Goal: Task Accomplishment & Management: Manage account settings

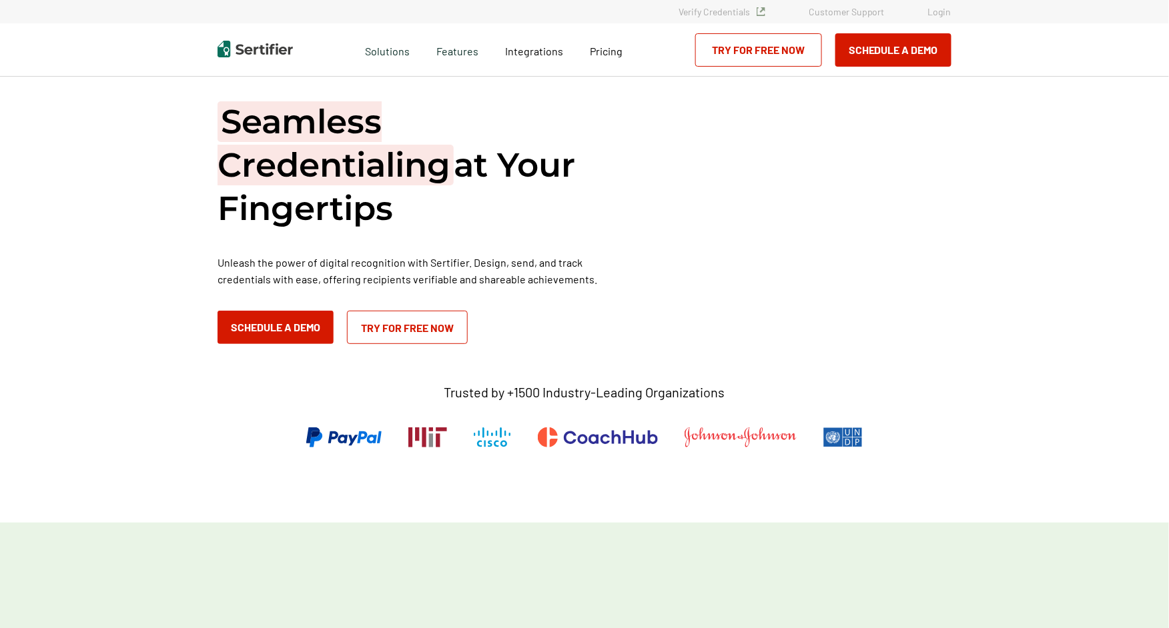
click at [937, 7] on link "Login" at bounding box center [939, 11] width 23 height 11
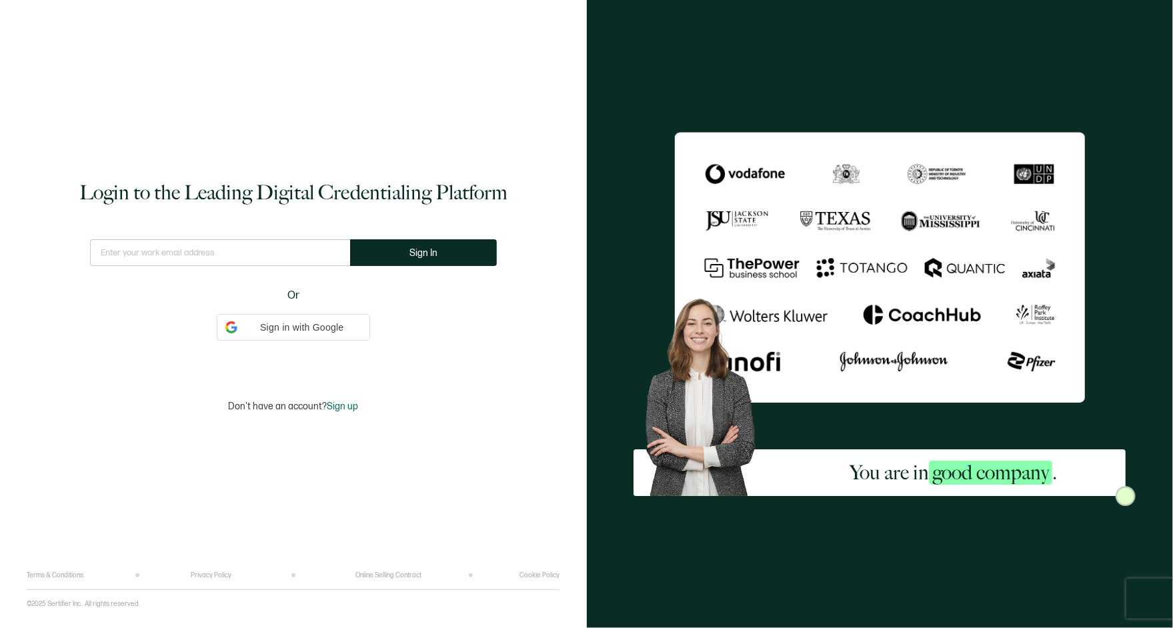
type input "[EMAIL_ADDRESS][DOMAIN_NAME]"
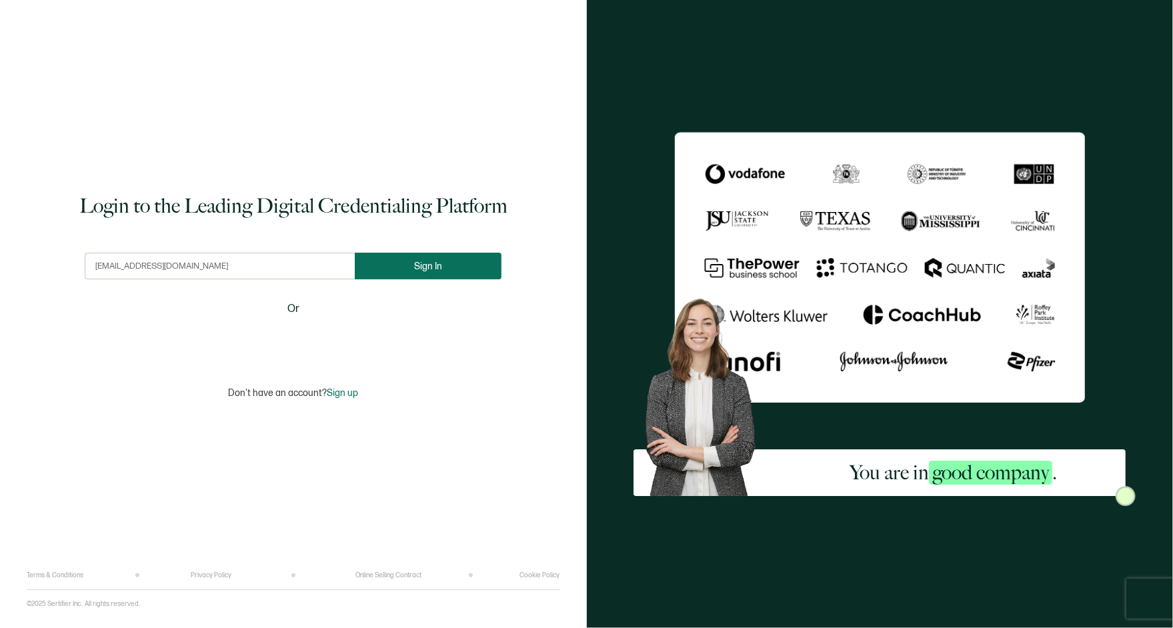
click at [413, 271] on button "Sign In" at bounding box center [428, 266] width 147 height 27
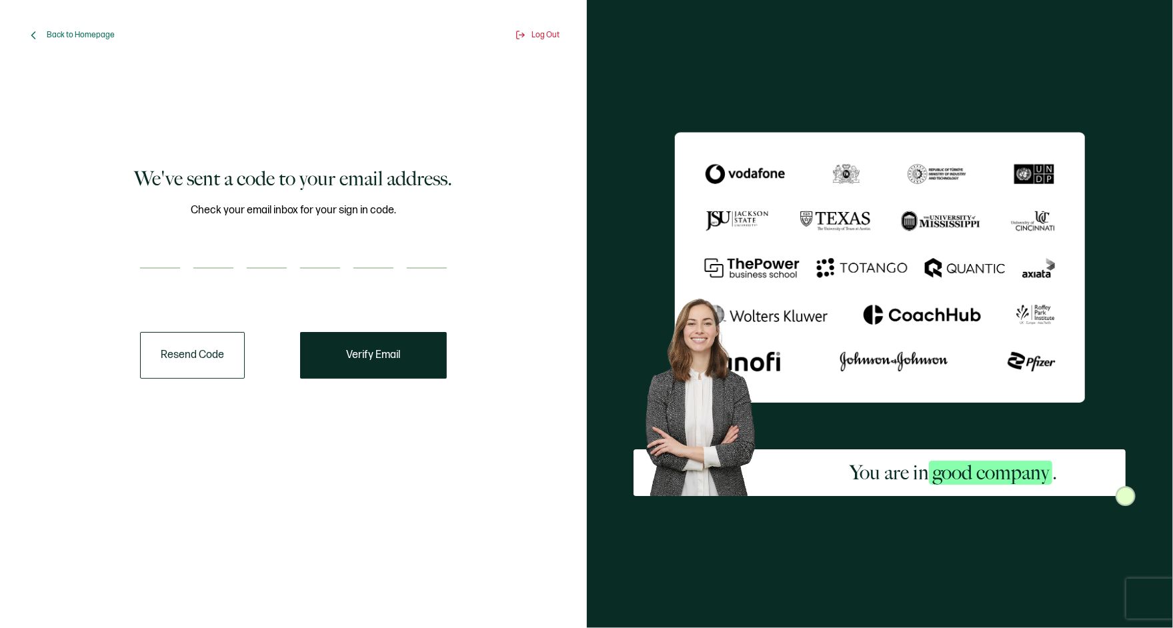
click at [159, 249] on input "number" at bounding box center [160, 255] width 40 height 27
paste input "1"
type input "1"
type input "5"
type input "8"
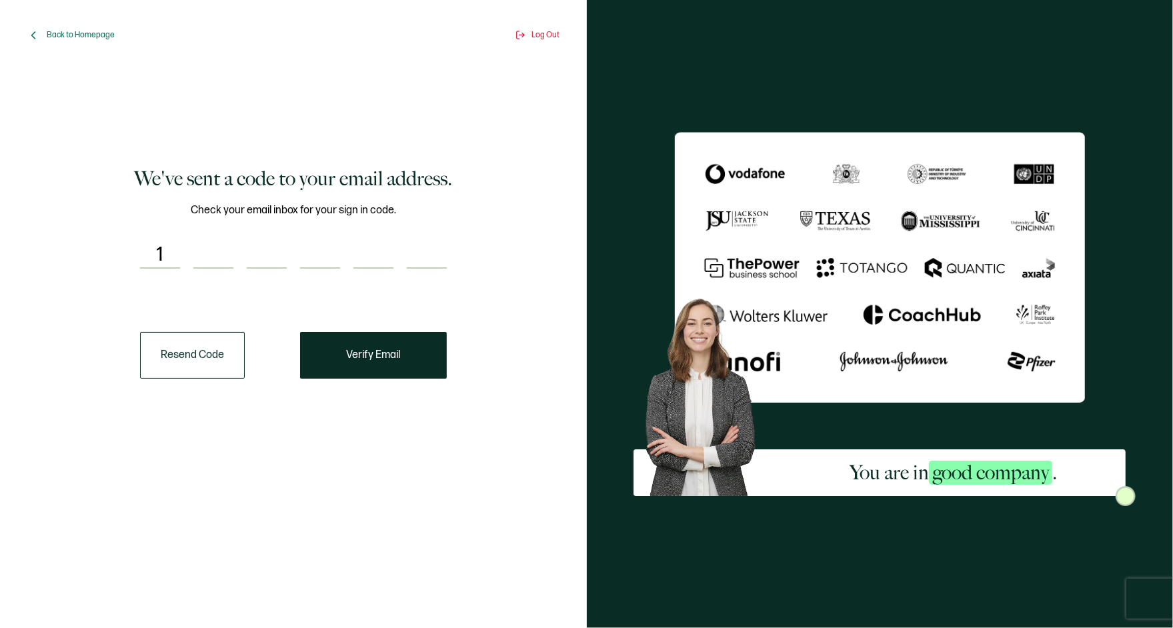
type input "0"
type input "6"
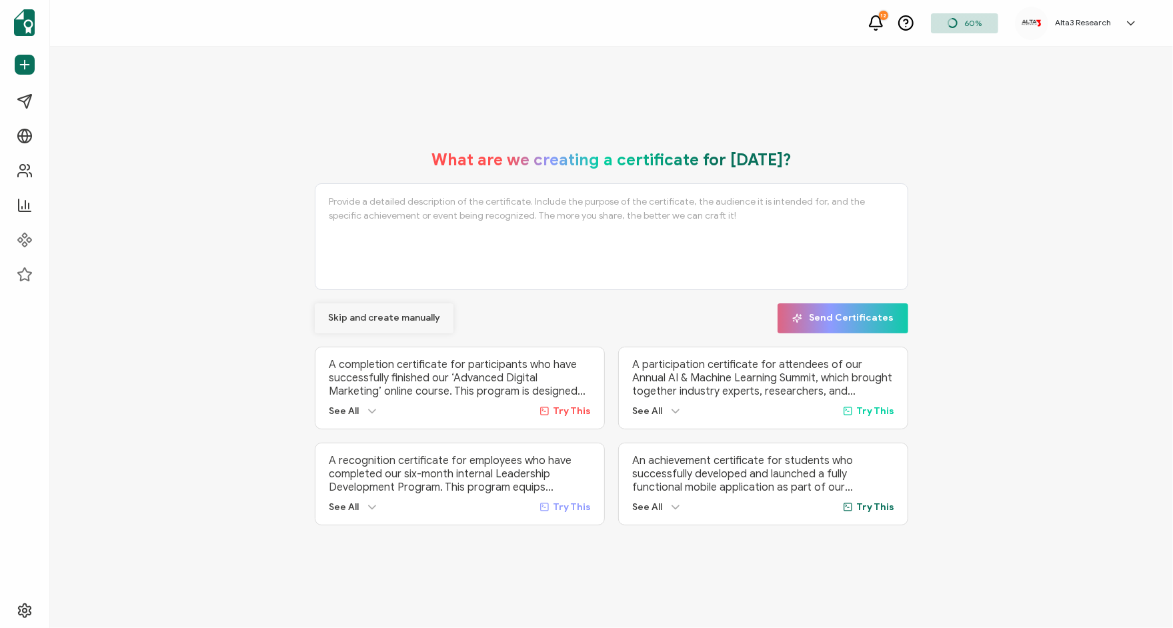
click at [389, 319] on span "Skip and create manually" at bounding box center [384, 317] width 112 height 9
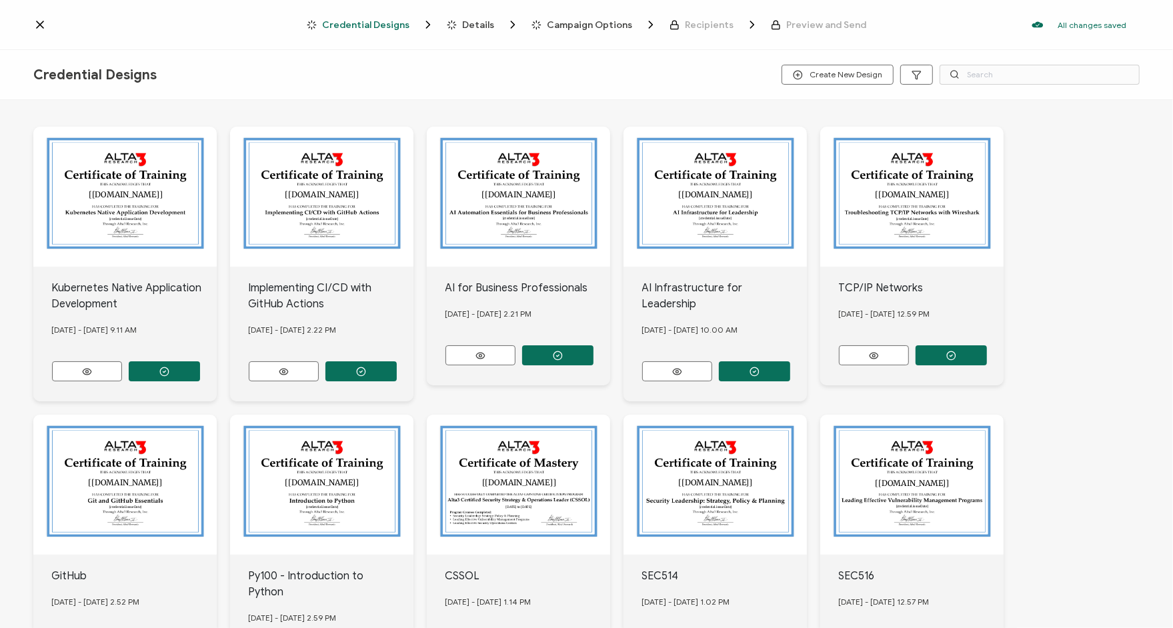
click at [35, 27] on icon at bounding box center [39, 24] width 13 height 13
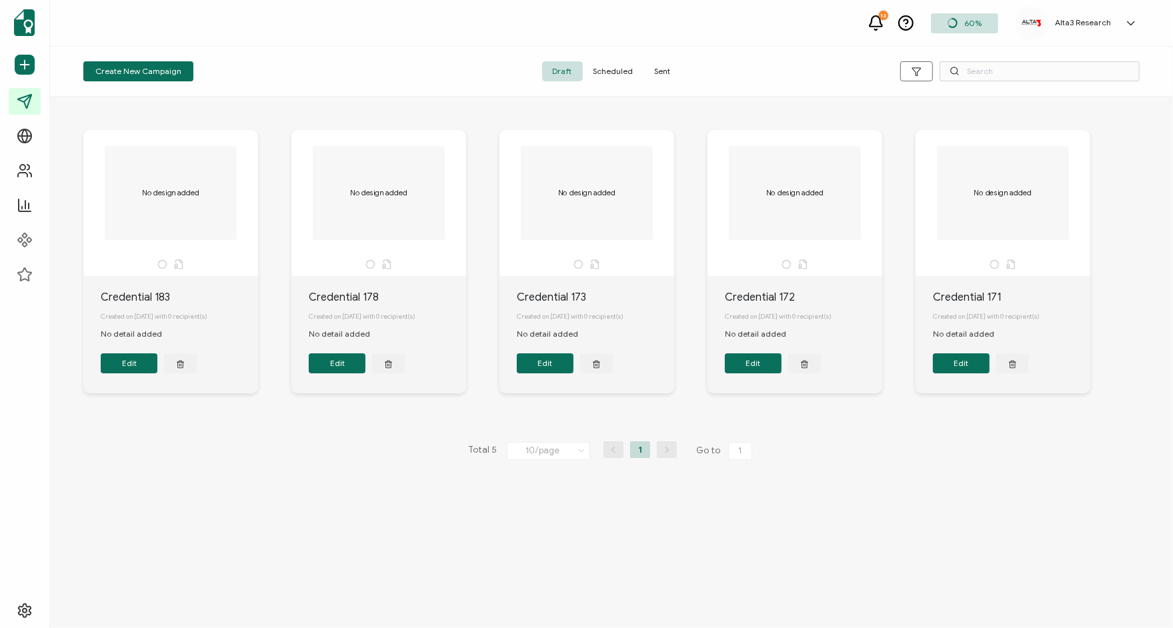
click at [1082, 25] on h5 "Alta3 Research" at bounding box center [1083, 22] width 56 height 9
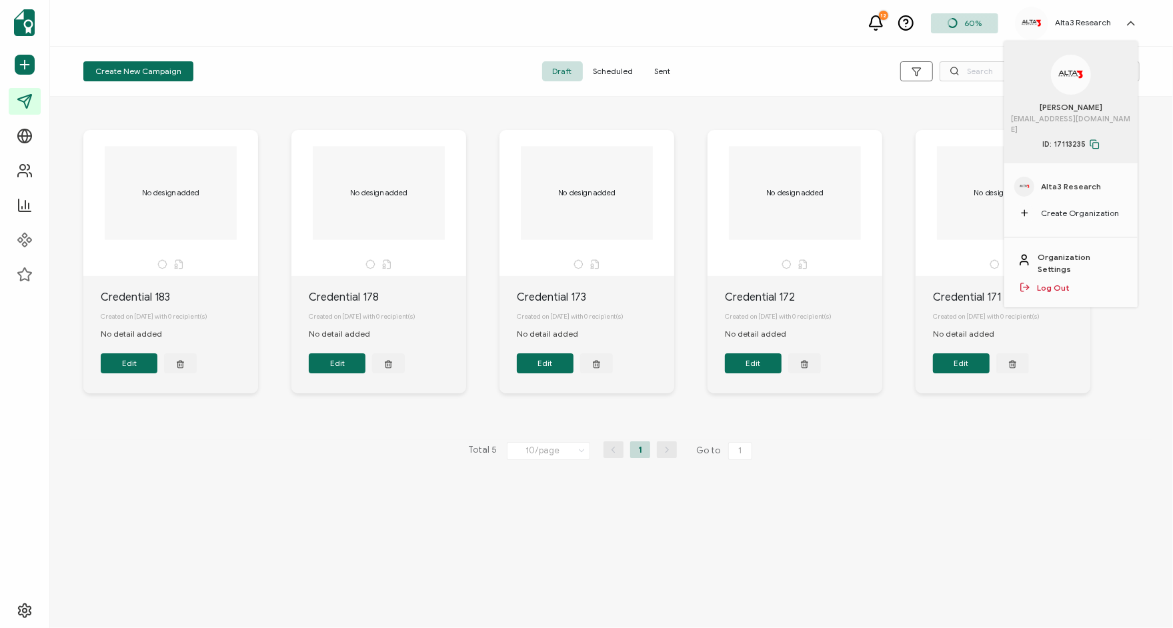
click at [728, 51] on div "Create New Campaign Draft Scheduled Sent" at bounding box center [611, 72] width 1123 height 50
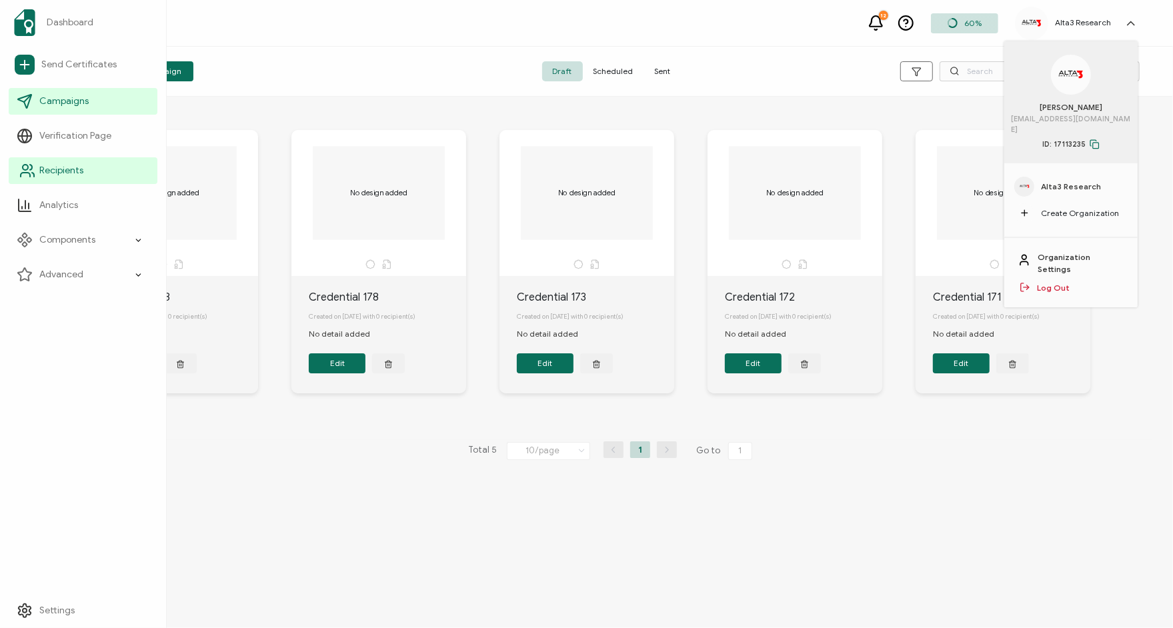
click at [59, 176] on span "Recipients" at bounding box center [61, 170] width 44 height 13
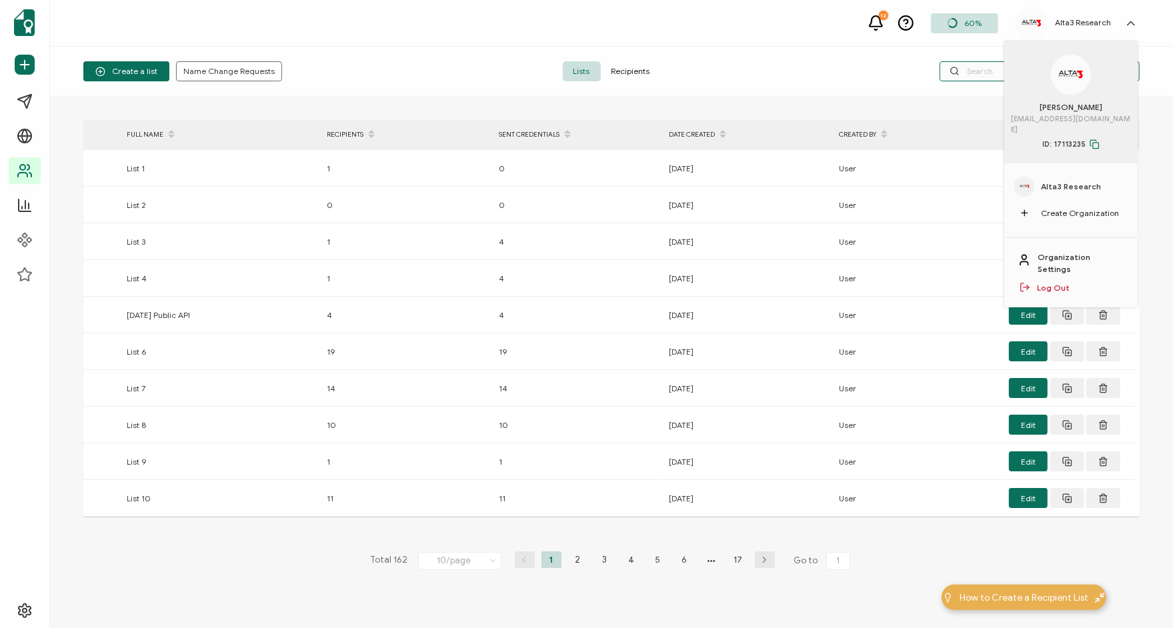
click at [984, 71] on input "text" at bounding box center [1040, 71] width 200 height 20
paste input "158066"
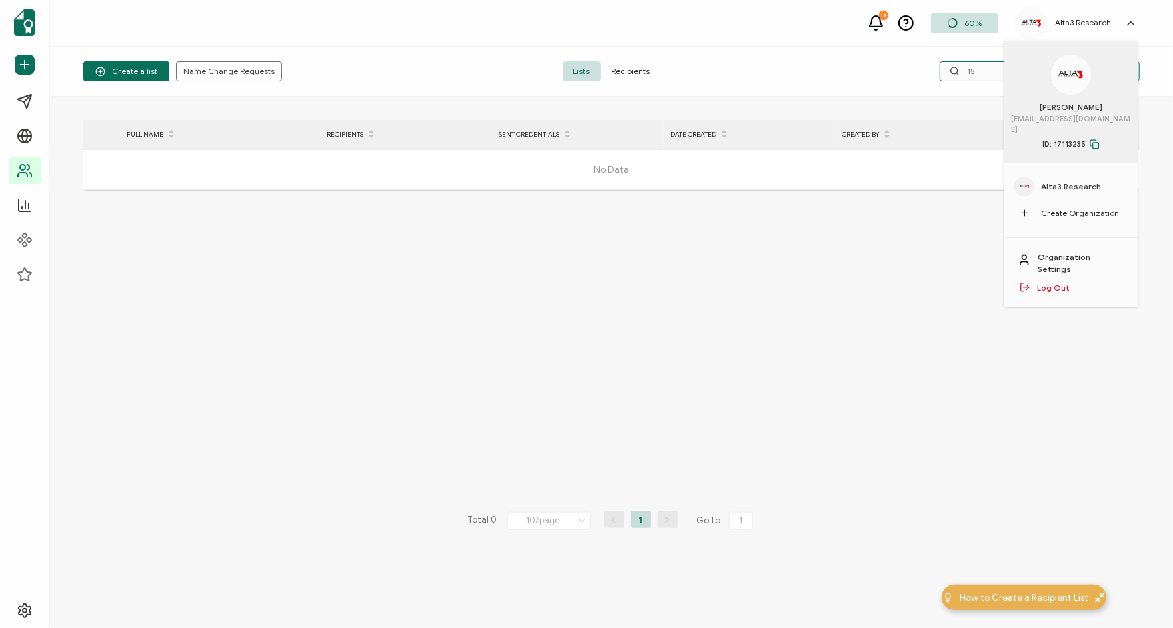
type input "1"
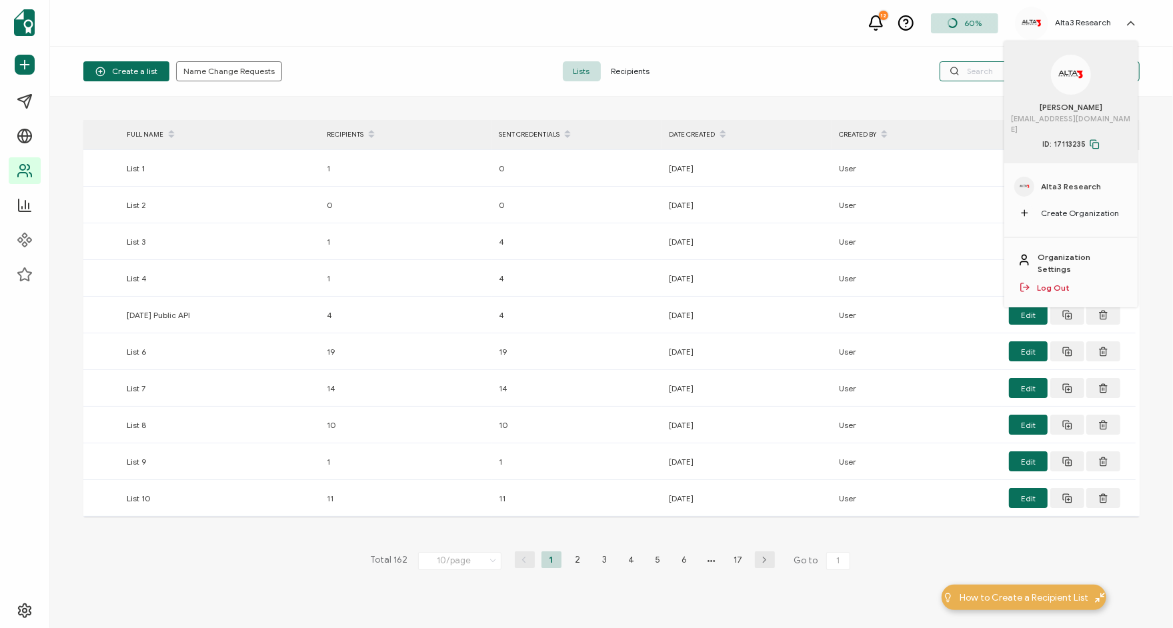
click at [980, 74] on input "text" at bounding box center [1040, 71] width 200 height 20
paste input "[EMAIL_ADDRESS][DOMAIN_NAME]"
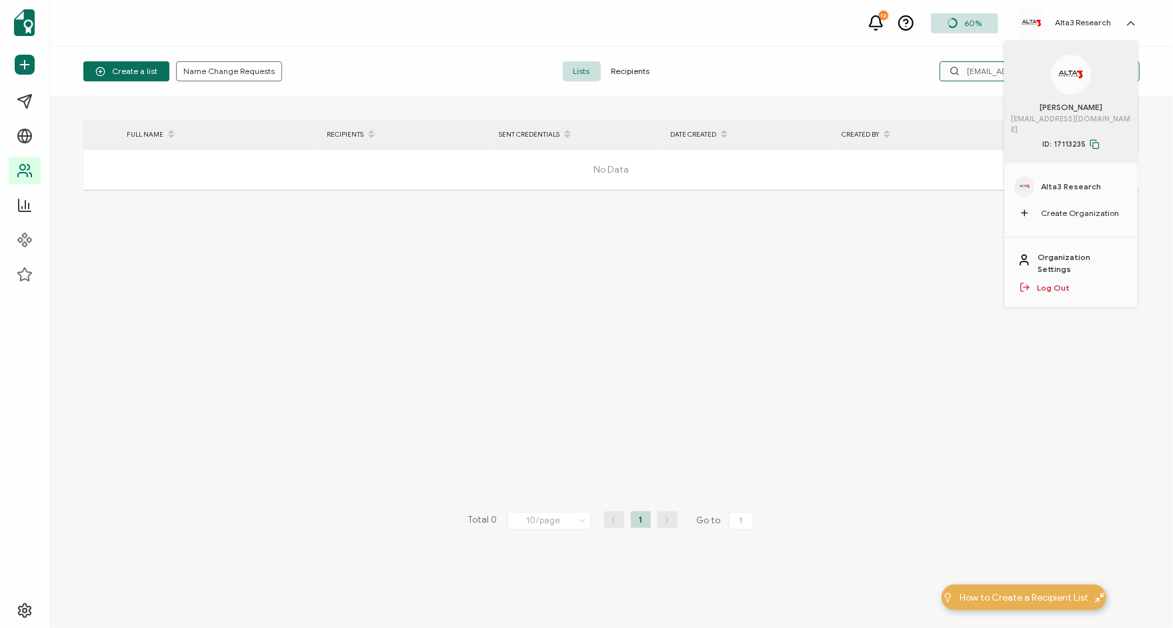
type input "[EMAIL_ADDRESS][DOMAIN_NAME]"
click at [830, 55] on div "Create a list Name Change Requests Lists Recipients [EMAIL_ADDRESS][DOMAIN_NAME]" at bounding box center [611, 72] width 1123 height 50
click at [622, 73] on span "Recipients" at bounding box center [631, 71] width 60 height 20
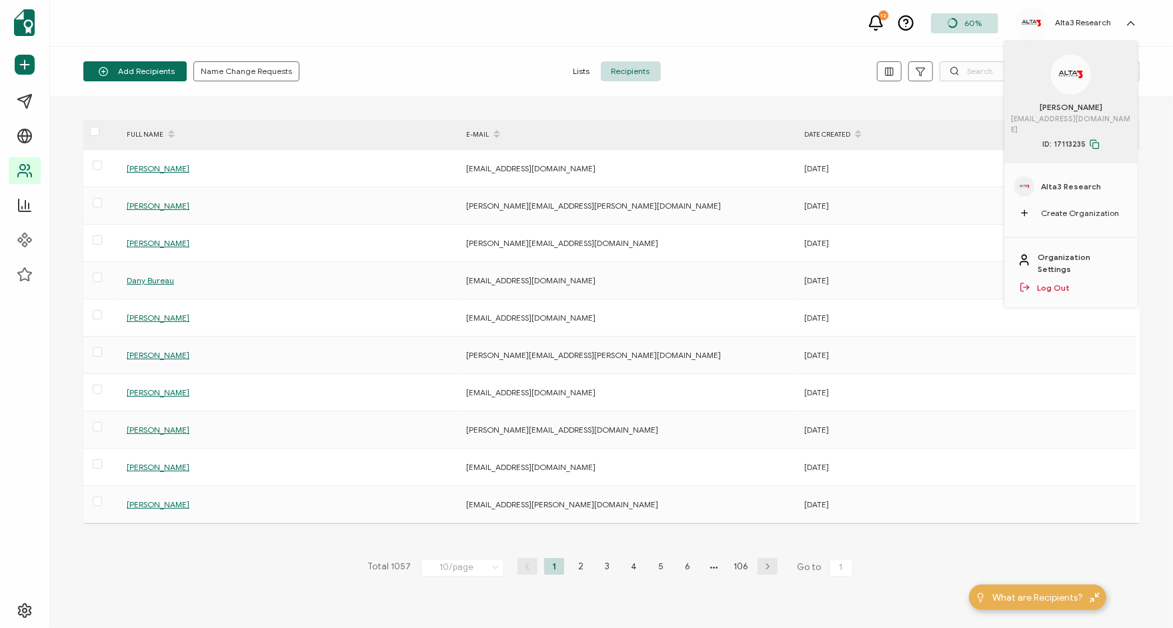
click at [1153, 62] on div "Add Recipients Upload Spreadsheet Add a Single Recipient Name Change Requests L…" at bounding box center [611, 72] width 1123 height 50
click at [1132, 25] on icon at bounding box center [1131, 23] width 13 height 13
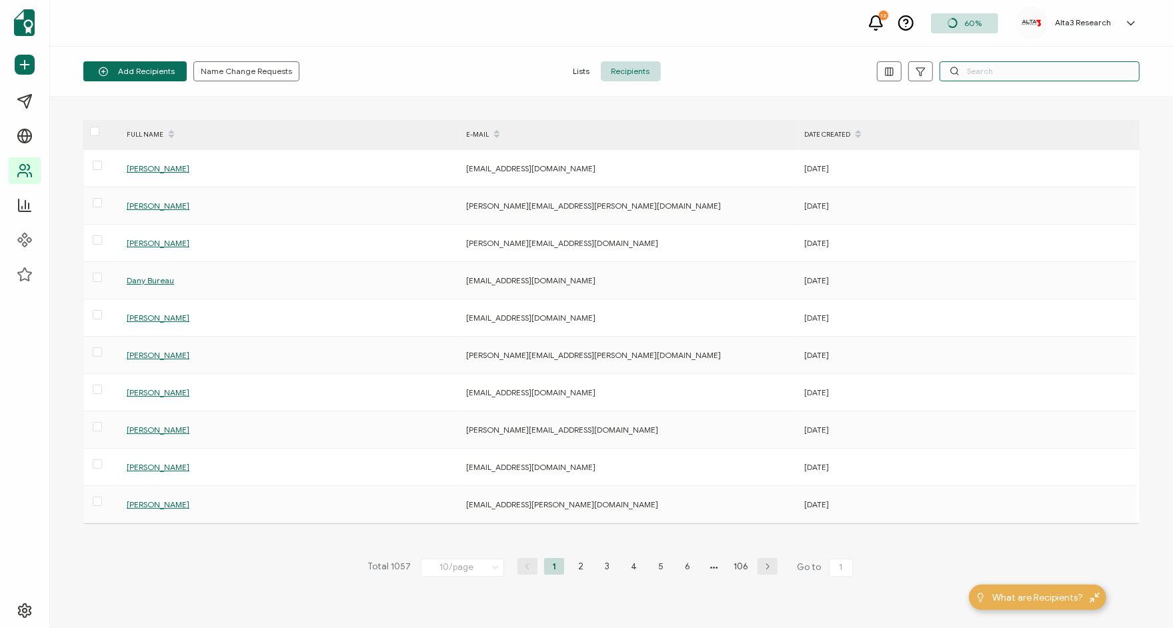
click at [1024, 63] on input "text" at bounding box center [1040, 71] width 200 height 20
paste input "[EMAIL_ADDRESS][DOMAIN_NAME]"
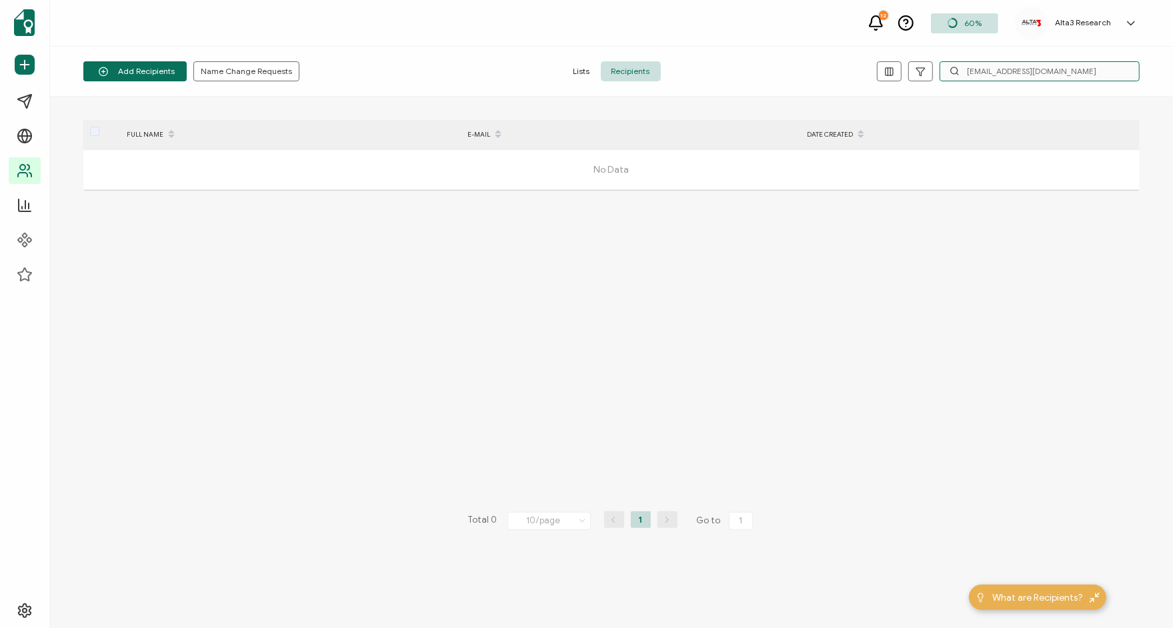
drag, startPoint x: 1050, startPoint y: 69, endPoint x: 880, endPoint y: 51, distance: 170.4
click at [880, 51] on div "Add Recipients Upload Spreadsheet Add a Single Recipient Name Change Requests L…" at bounding box center [611, 72] width 1123 height 50
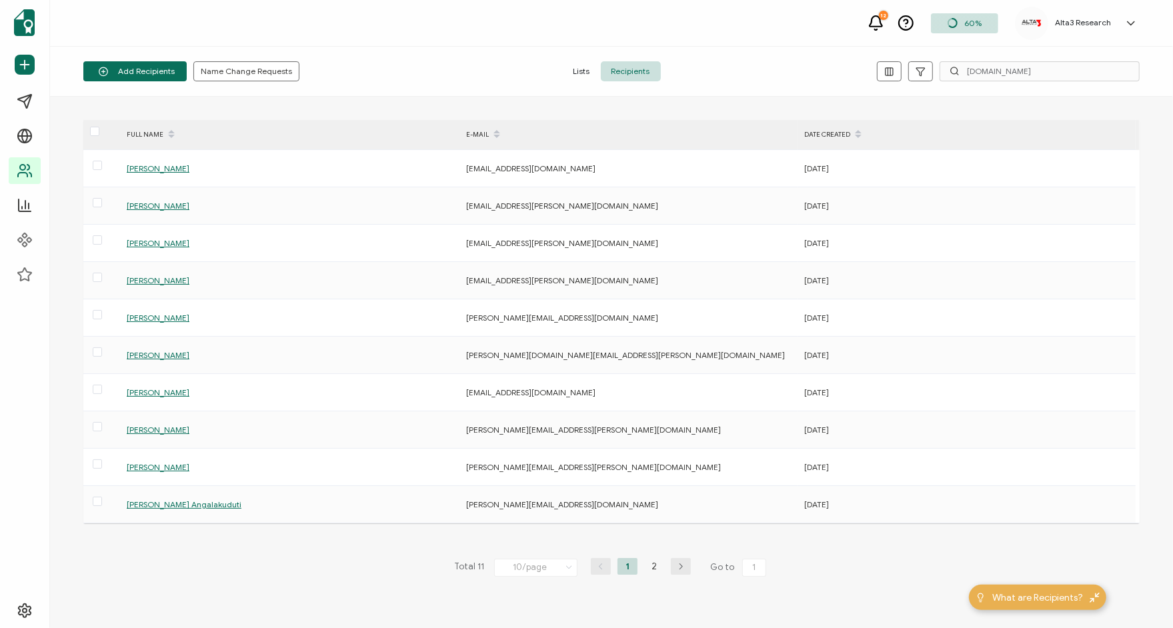
click at [678, 563] on icon "button" at bounding box center [681, 567] width 20 height 8
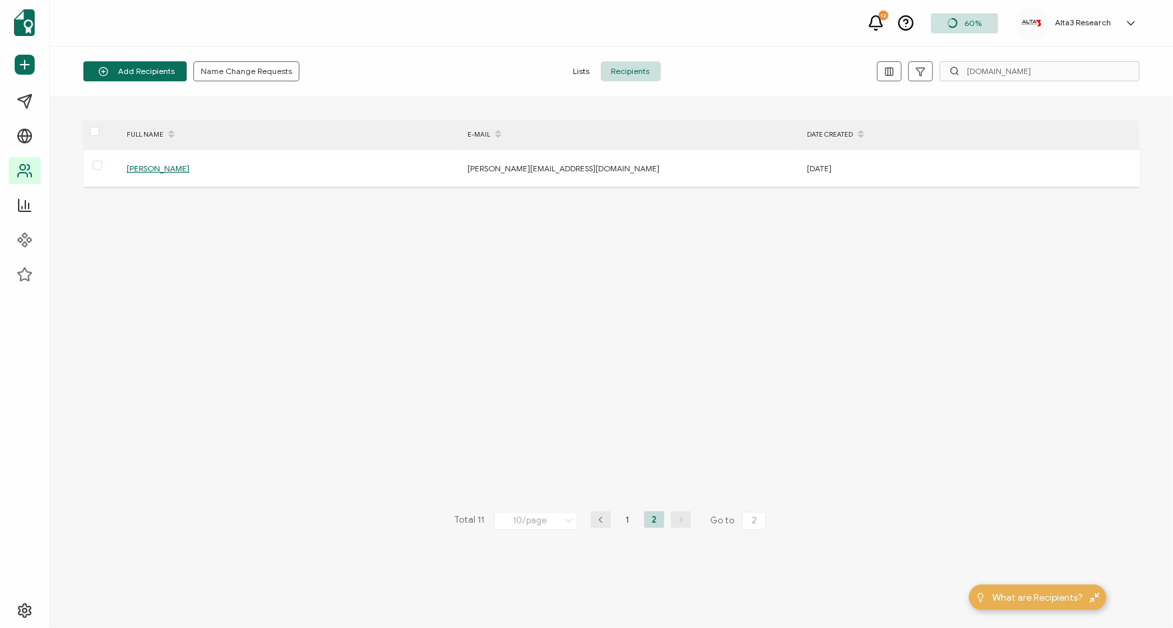
click at [602, 518] on icon "button" at bounding box center [601, 520] width 20 height 8
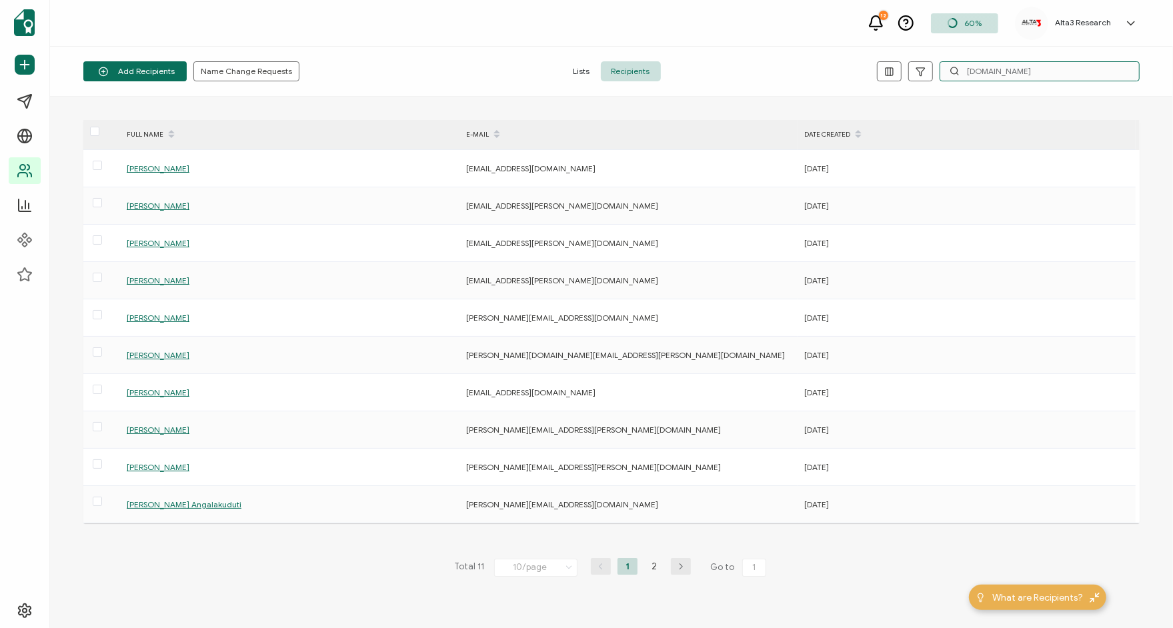
drag, startPoint x: 959, startPoint y: 65, endPoint x: 836, endPoint y: 49, distance: 123.7
click at [836, 49] on div "Add Recipients Upload Spreadsheet Add a Single Recipient Name Change Requests L…" at bounding box center [611, 72] width 1123 height 50
paste input "[PERSON_NAME].[PERSON_NAME]@accenture"
type input "[PERSON_NAME][EMAIL_ADDRESS][PERSON_NAME][DOMAIN_NAME]"
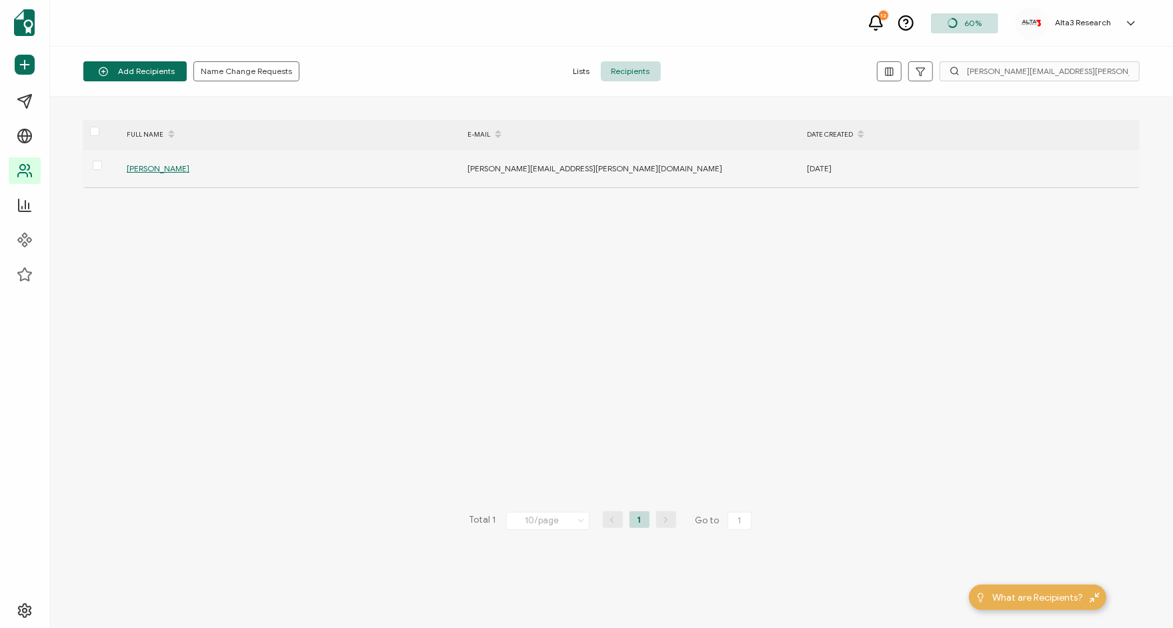
click at [174, 168] on span "[PERSON_NAME]" at bounding box center [158, 168] width 63 height 10
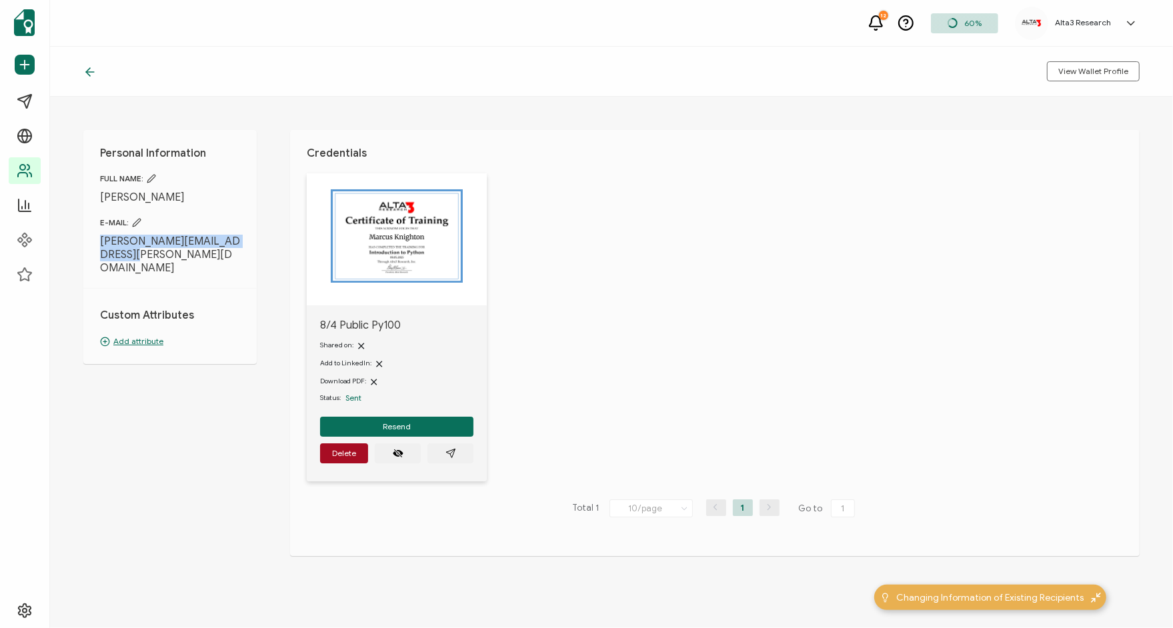
drag, startPoint x: 165, startPoint y: 256, endPoint x: 97, endPoint y: 245, distance: 68.9
click at [97, 245] on div "Personal Information FULL NAME: [PERSON_NAME] E-MAIL: [PERSON_NAME][EMAIL_ADDRE…" at bounding box center [169, 247] width 173 height 234
copy span "[PERSON_NAME][EMAIL_ADDRESS][PERSON_NAME][DOMAIN_NAME]"
click at [450, 456] on icon "paper plane outline" at bounding box center [451, 453] width 11 height 11
click at [390, 237] on img at bounding box center [397, 235] width 132 height 93
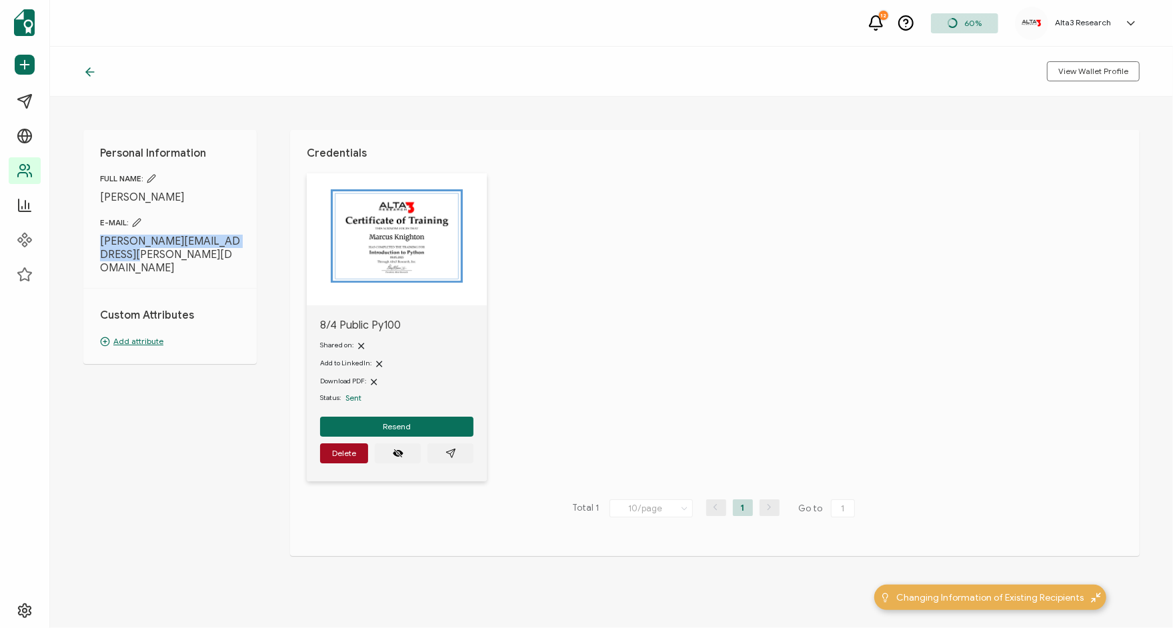
click at [410, 255] on img at bounding box center [397, 235] width 132 height 93
click at [397, 425] on span "Resend" at bounding box center [397, 427] width 28 height 8
click at [1092, 23] on h5 "Alta3 Research" at bounding box center [1083, 22] width 56 height 9
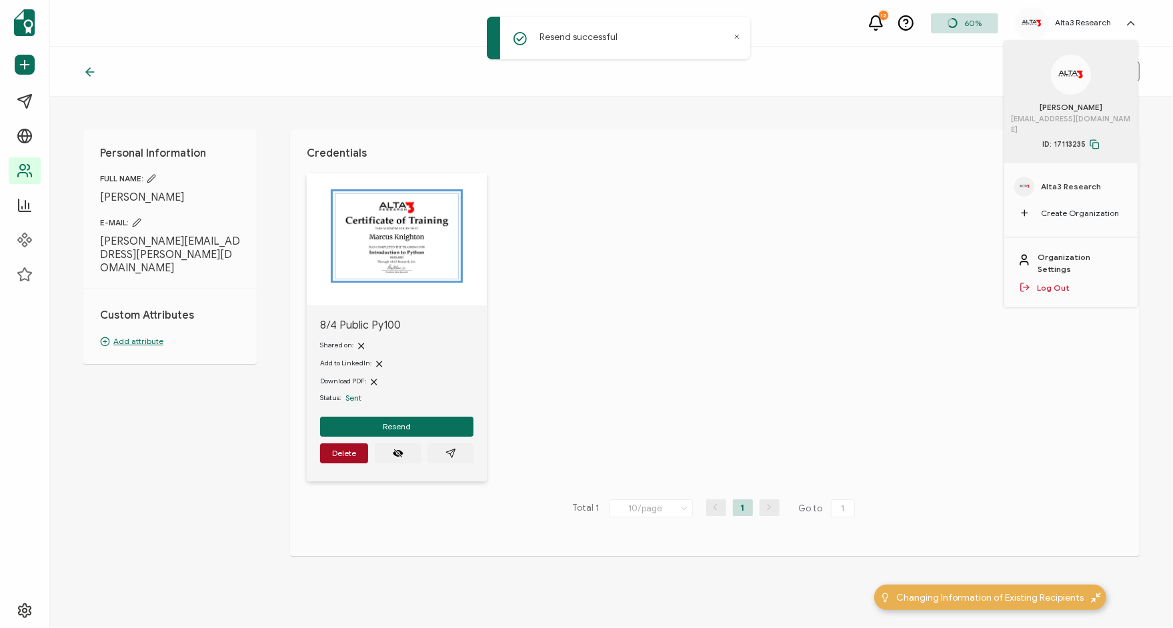
click at [905, 184] on div "8/4 Public Py100 Shared on: Add to LinkedIn: Download PDF: Status: Sent Resend …" at bounding box center [723, 335] width 833 height 325
click at [736, 32] on div "Resend successful" at bounding box center [618, 38] width 263 height 43
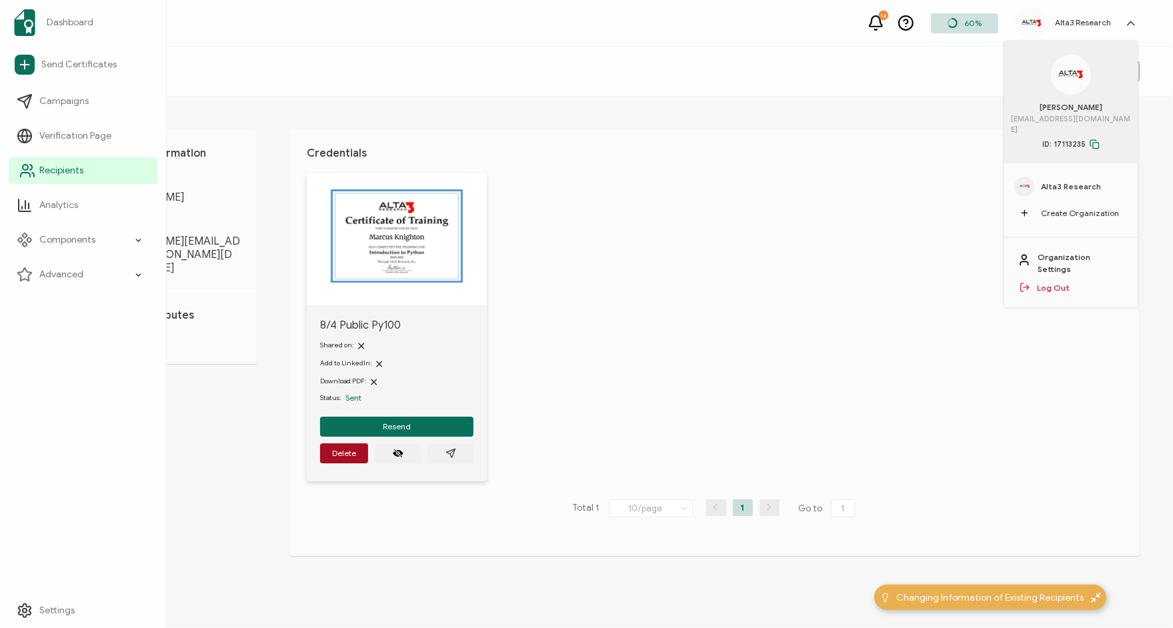
click at [63, 166] on span "Recipients" at bounding box center [61, 170] width 44 height 13
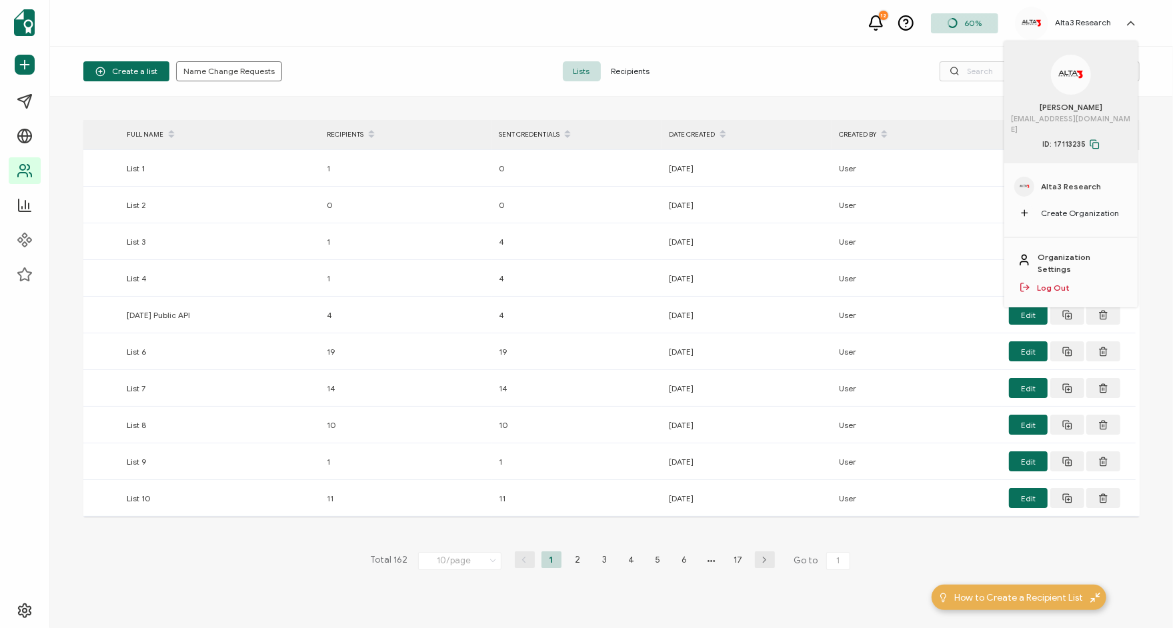
click at [632, 78] on span "Recipients" at bounding box center [631, 71] width 60 height 20
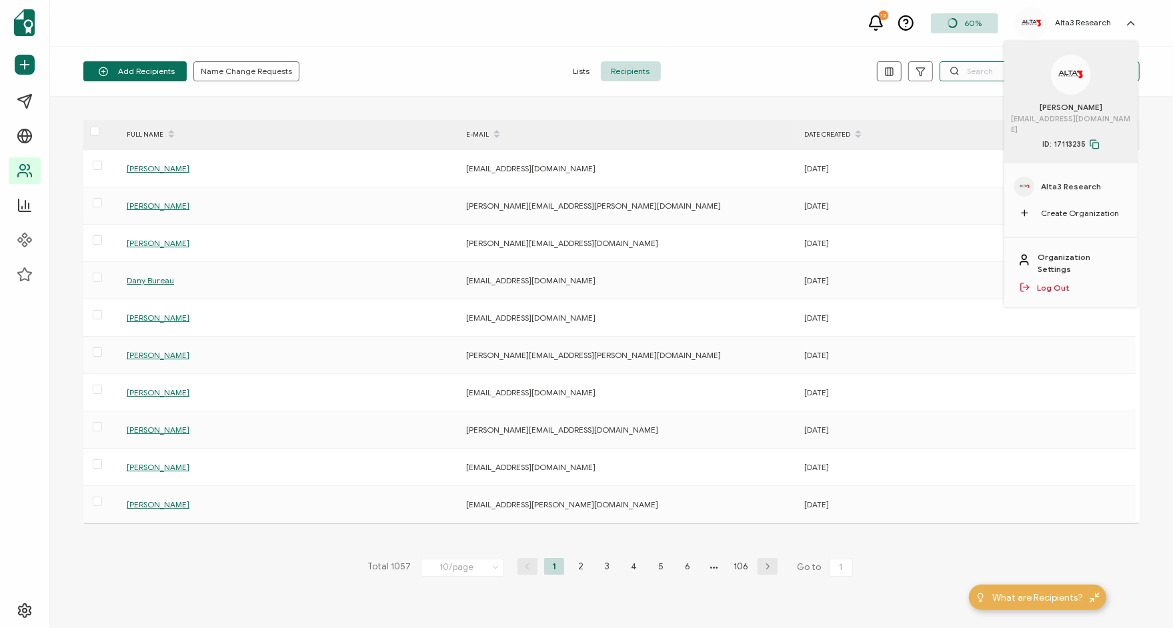
click at [982, 65] on input "text" at bounding box center [1040, 71] width 200 height 20
paste input "[URL][DOMAIN_NAME]"
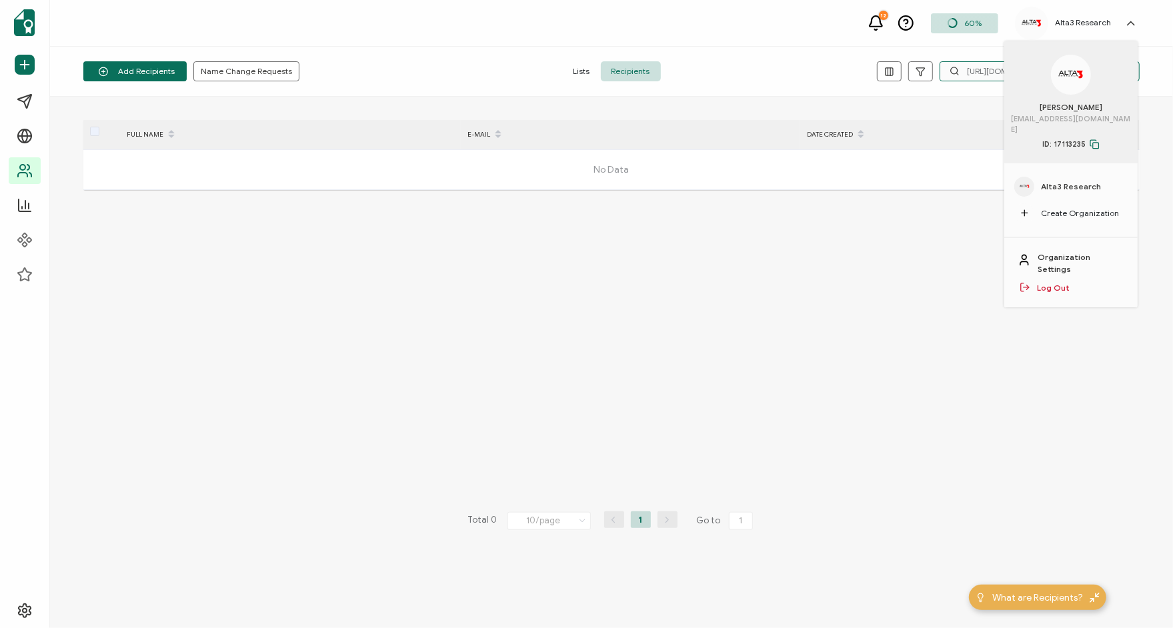
click at [982, 72] on input "[URL][DOMAIN_NAME]" at bounding box center [1040, 71] width 200 height 20
type input "[PERSON_NAME]"
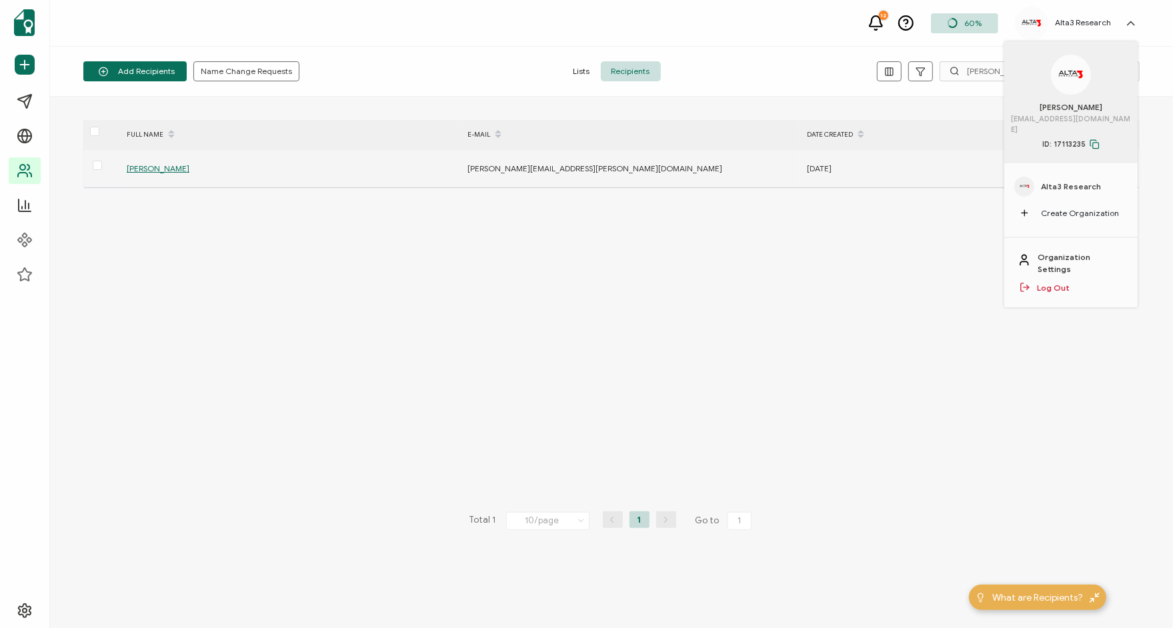
click at [171, 165] on span "[PERSON_NAME]" at bounding box center [158, 168] width 63 height 10
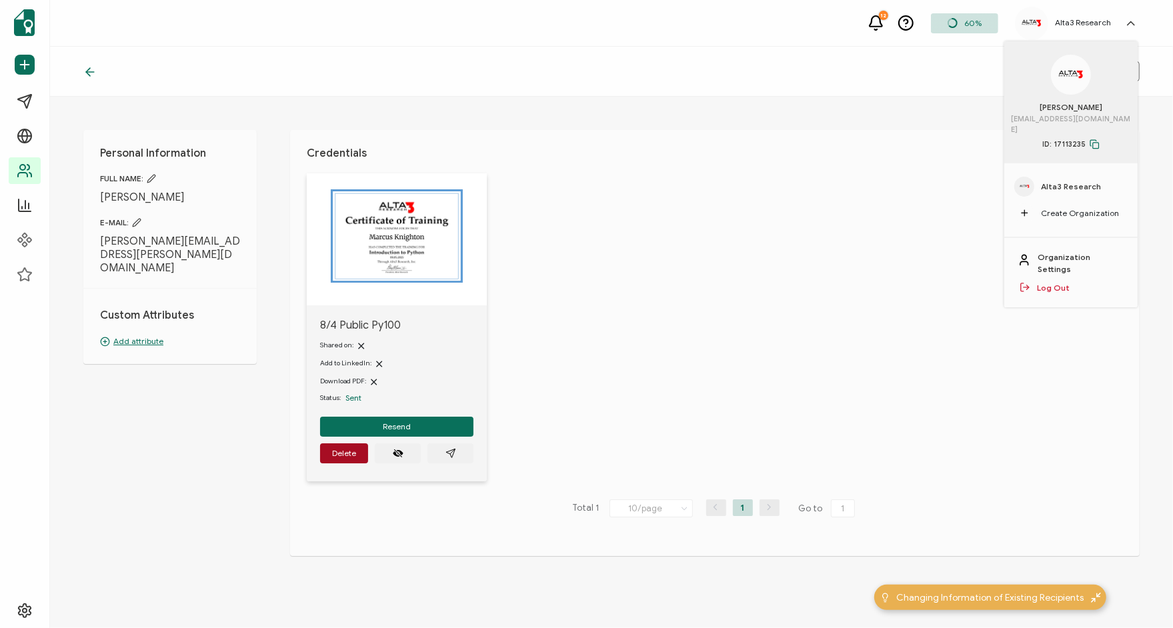
click at [1133, 21] on icon at bounding box center [1131, 23] width 13 height 13
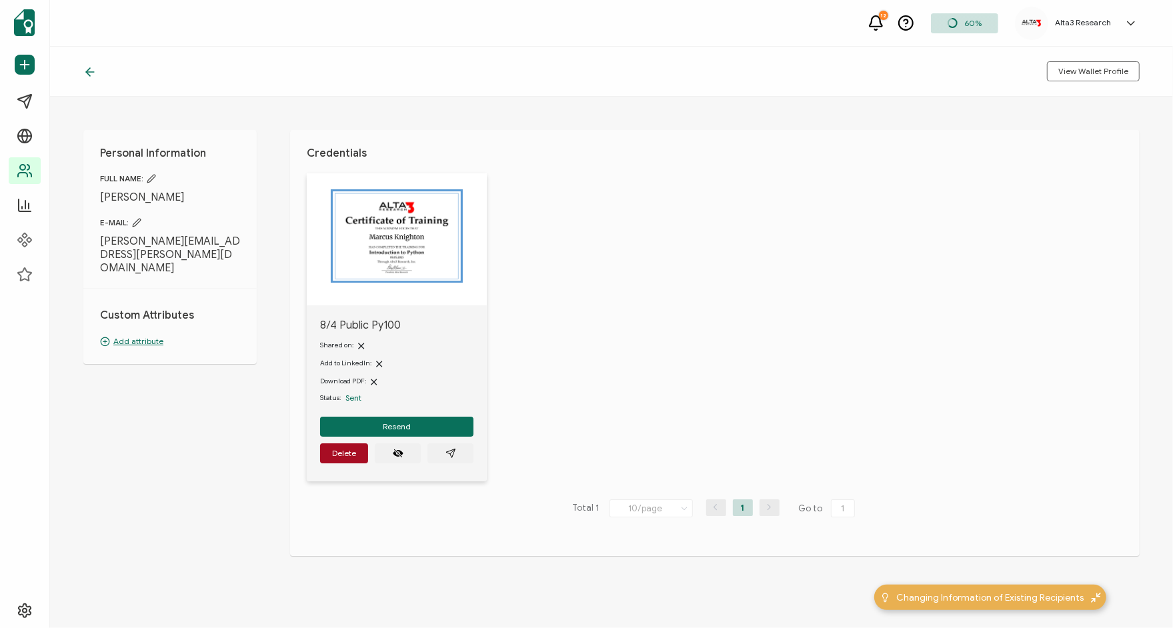
click at [354, 397] on span "Sent" at bounding box center [353, 398] width 16 height 10
click at [95, 72] on icon at bounding box center [89, 71] width 13 height 13
